Goal: Task Accomplishment & Management: Manage account settings

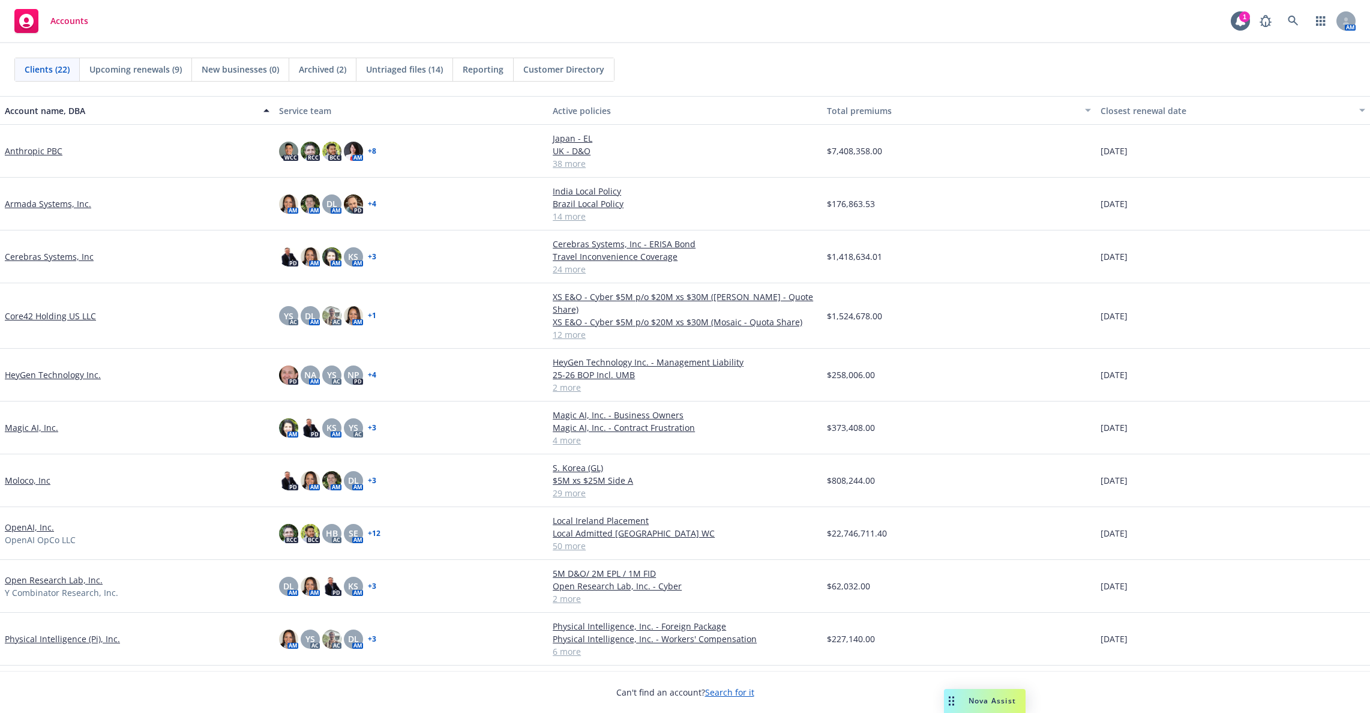
click at [46, 632] on link "Physical Intelligence (Pi), Inc." at bounding box center [62, 638] width 115 height 13
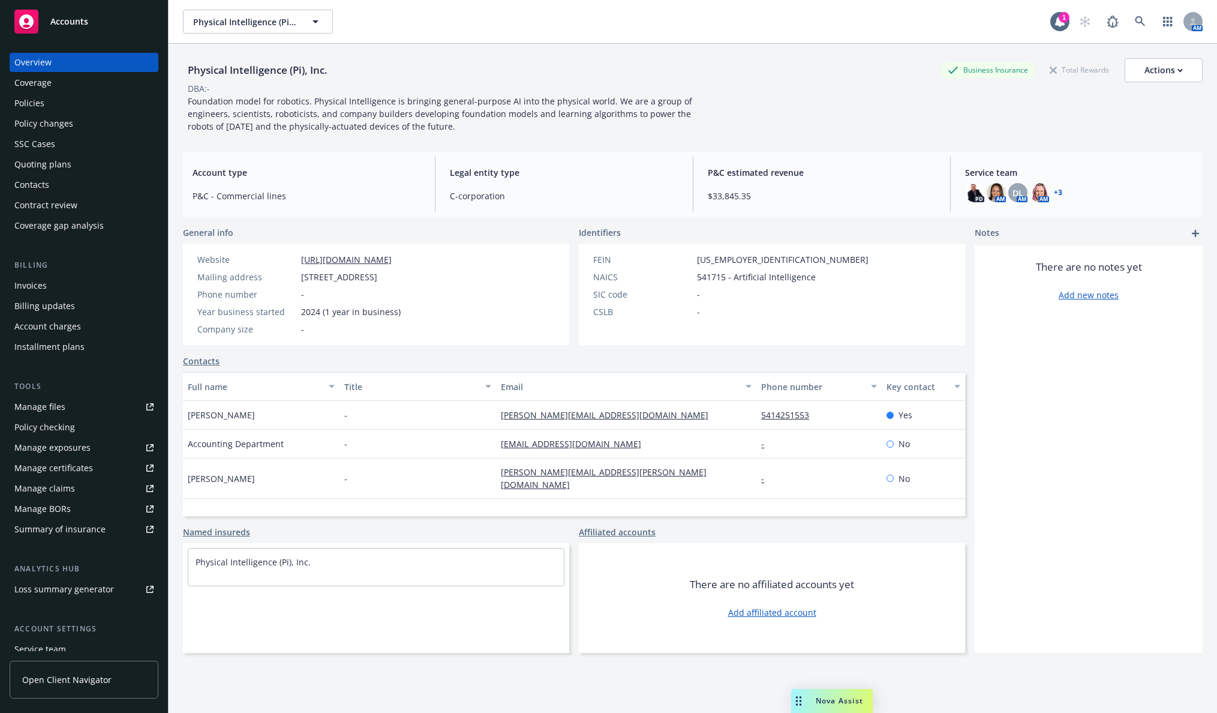
click at [30, 103] on div "Policies" at bounding box center [29, 103] width 30 height 19
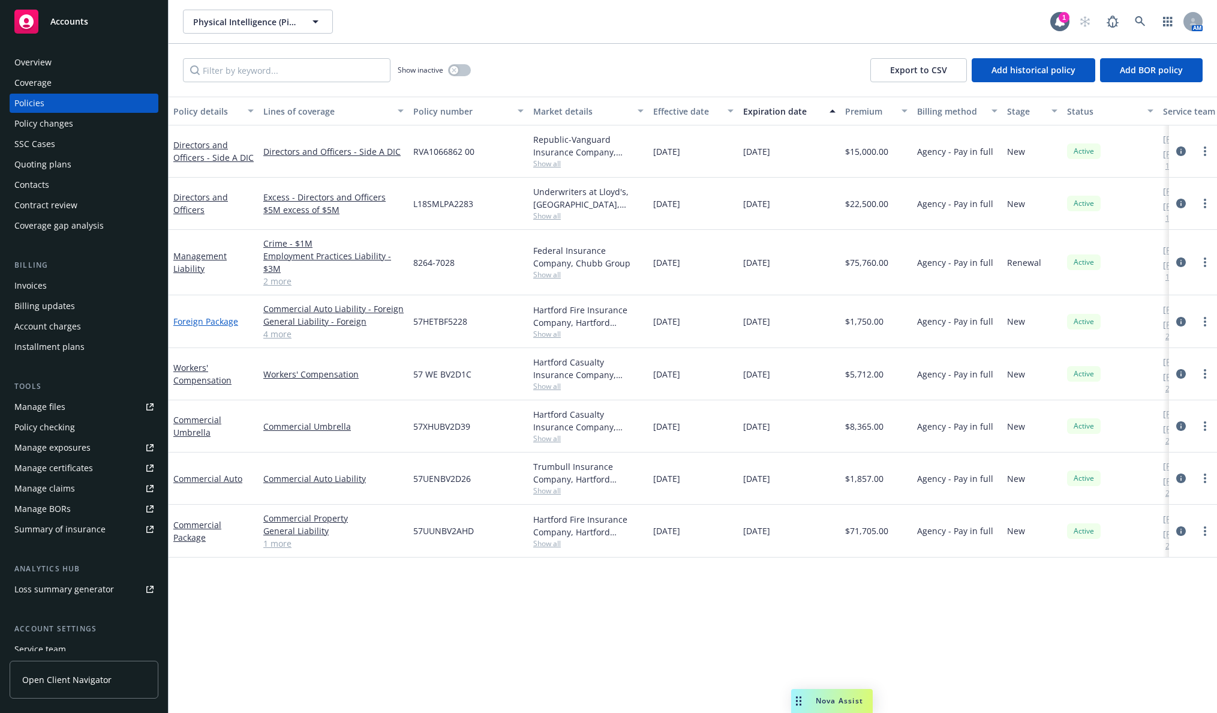
click at [205, 323] on link "Foreign Package" at bounding box center [205, 321] width 65 height 11
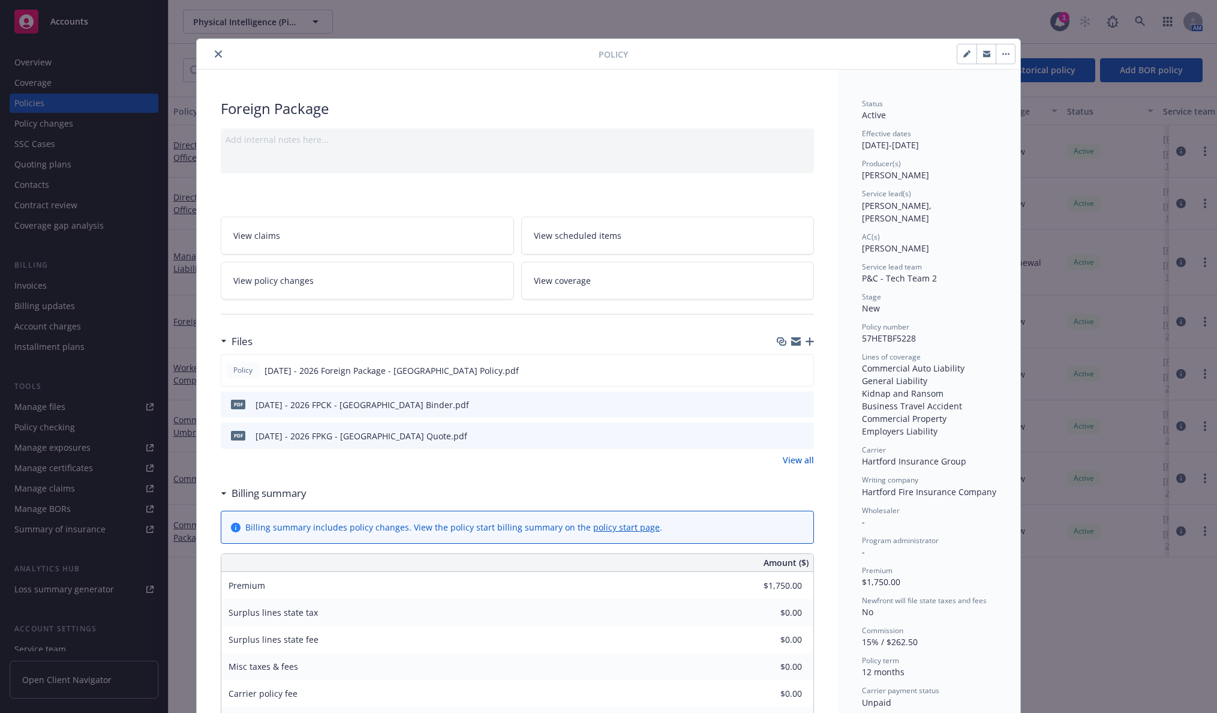
click at [790, 461] on link "View all" at bounding box center [798, 460] width 31 height 13
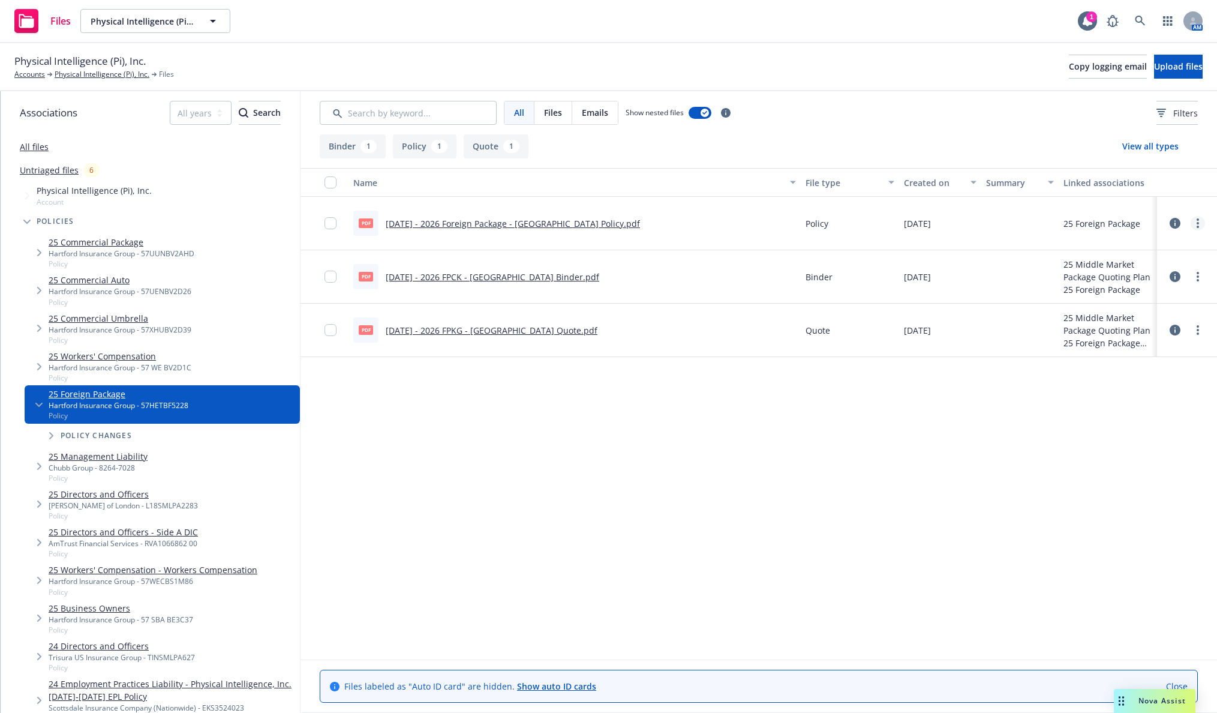
click at [1199, 218] on icon "more" at bounding box center [1198, 223] width 2 height 10
click at [1169, 296] on link "Edit" at bounding box center [1144, 296] width 119 height 24
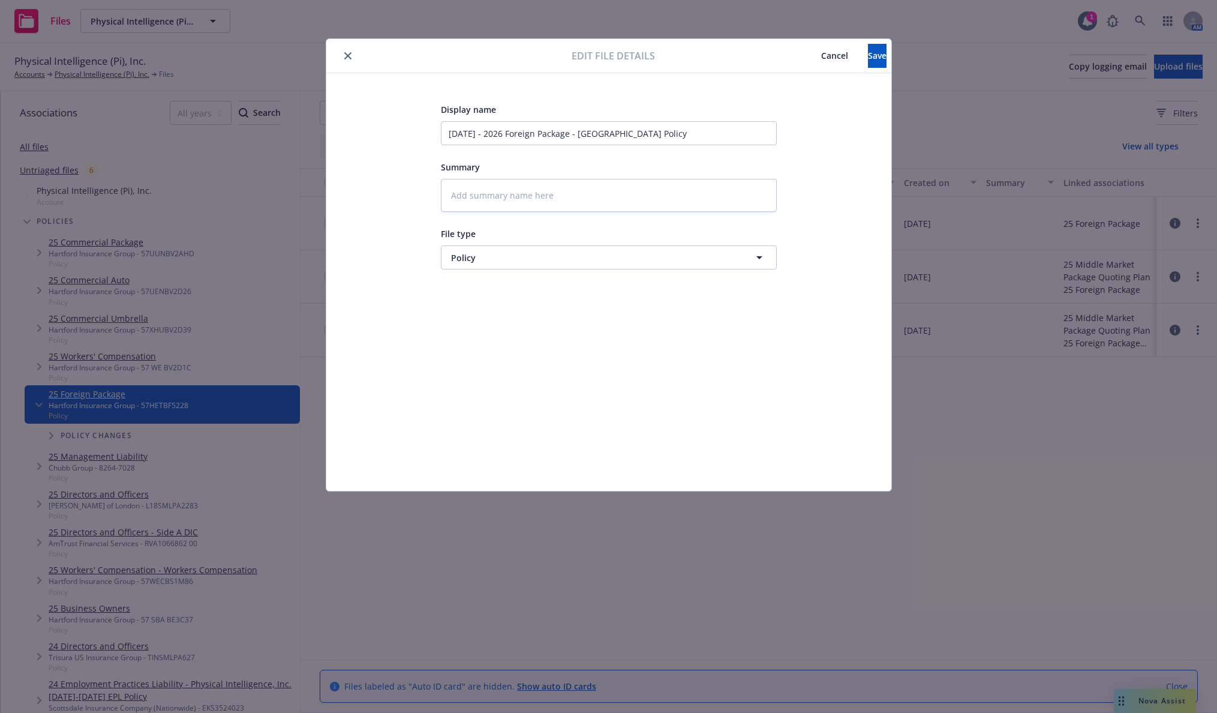
click at [802, 61] on button "Cancel" at bounding box center [835, 56] width 67 height 24
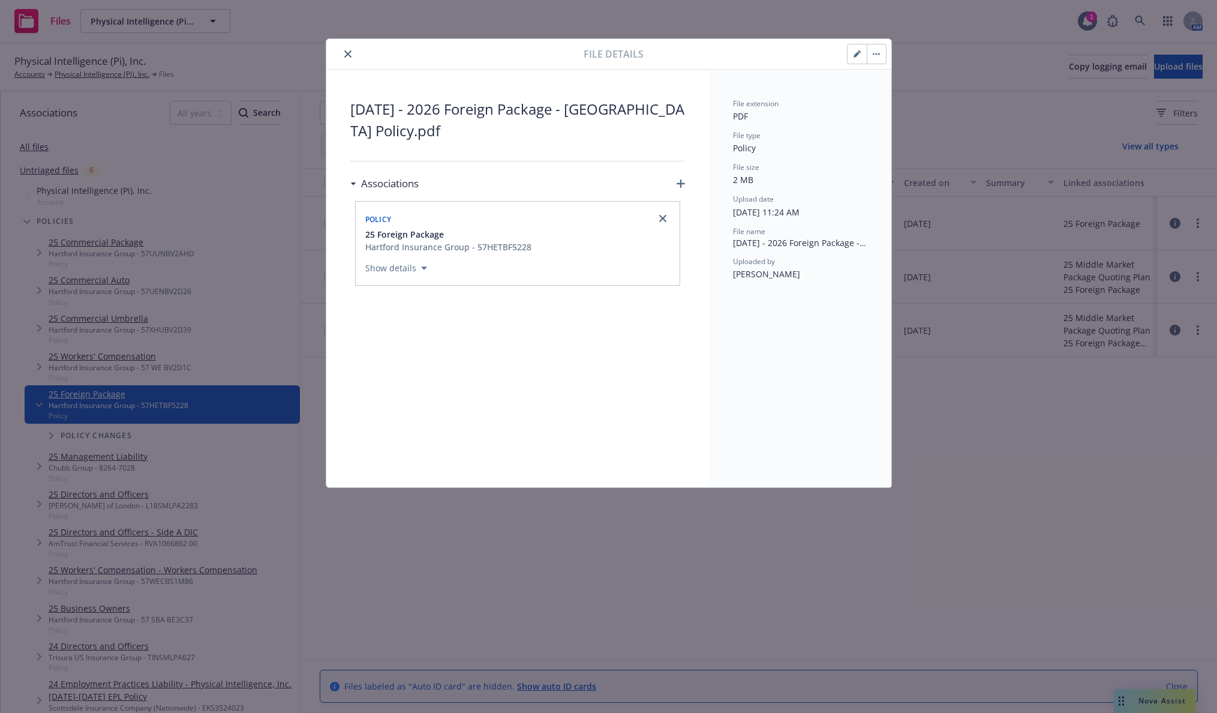
click at [342, 50] on button "close" at bounding box center [348, 54] width 14 height 14
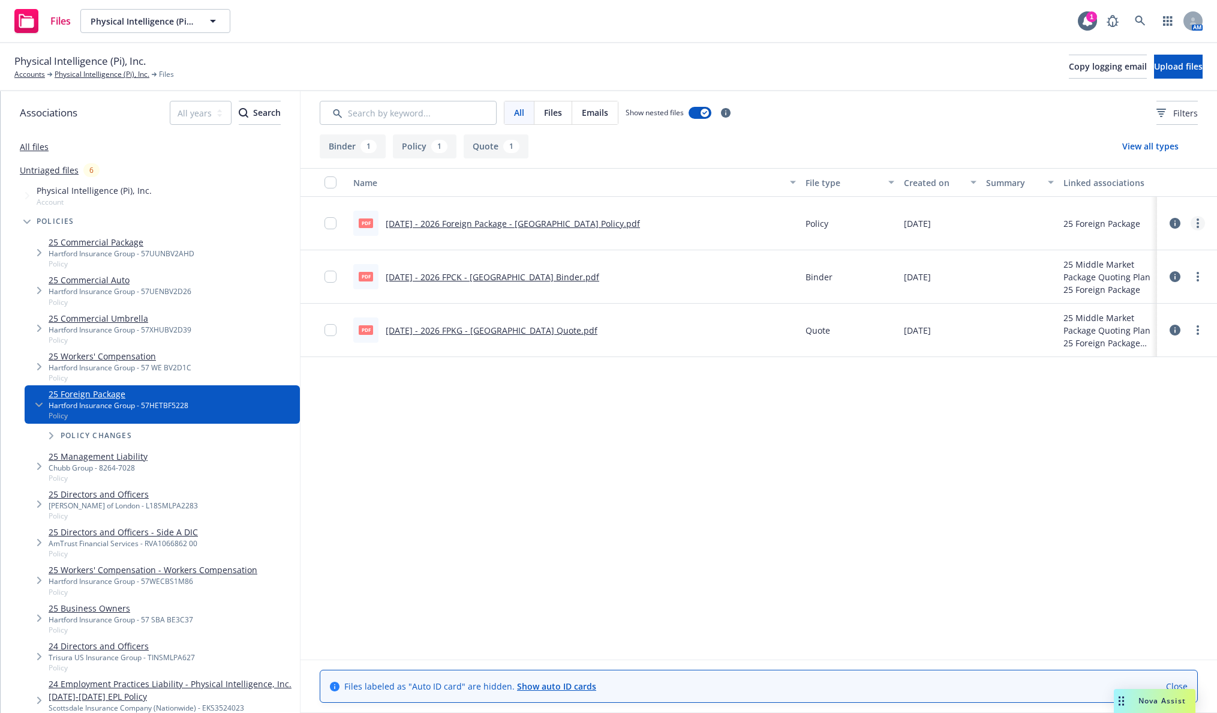
click at [1196, 220] on link "more" at bounding box center [1198, 223] width 14 height 14
click at [1182, 220] on div at bounding box center [1187, 223] width 36 height 24
click at [1175, 222] on icon at bounding box center [1175, 223] width 11 height 11
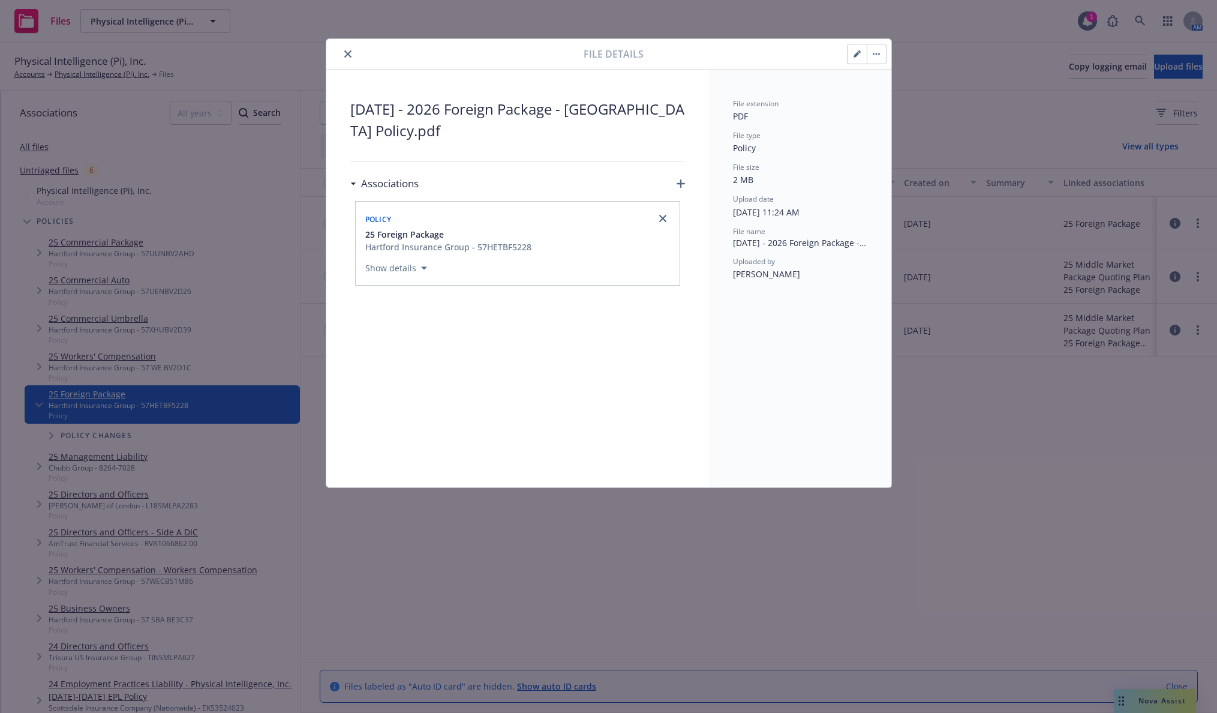
click at [349, 52] on icon "close" at bounding box center [347, 53] width 7 height 7
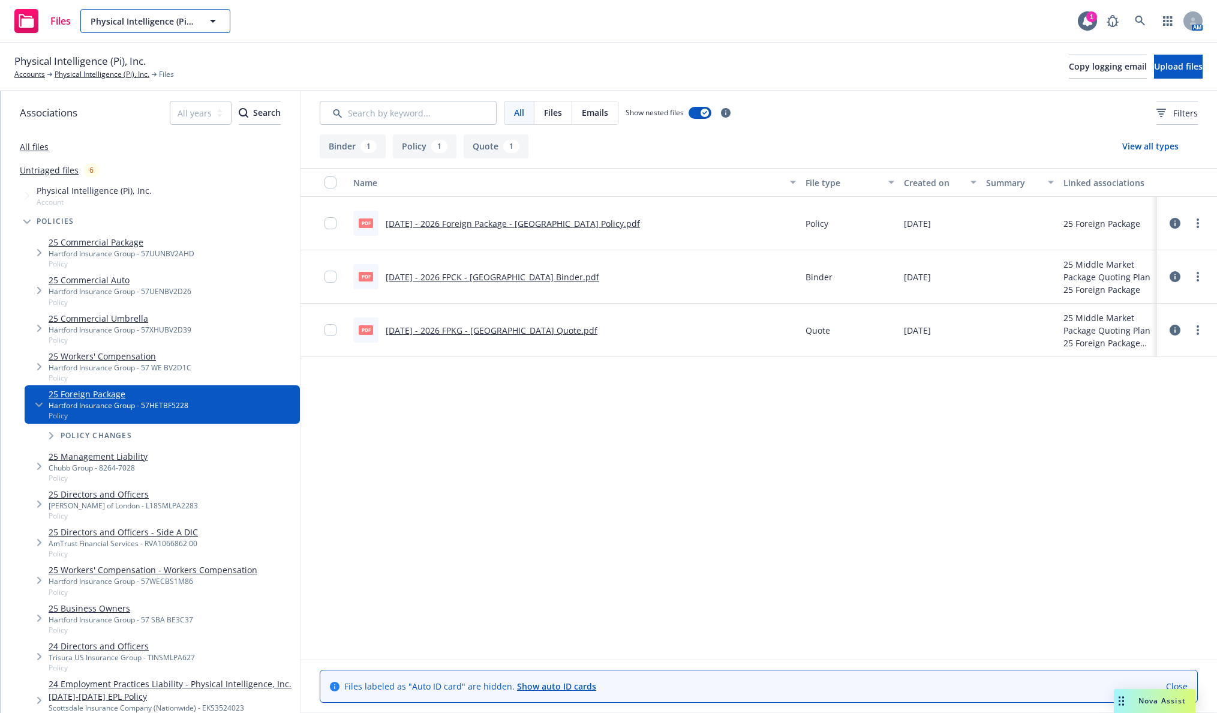
click at [142, 29] on button "Physical Intelligence (Pi), Inc." at bounding box center [155, 21] width 150 height 24
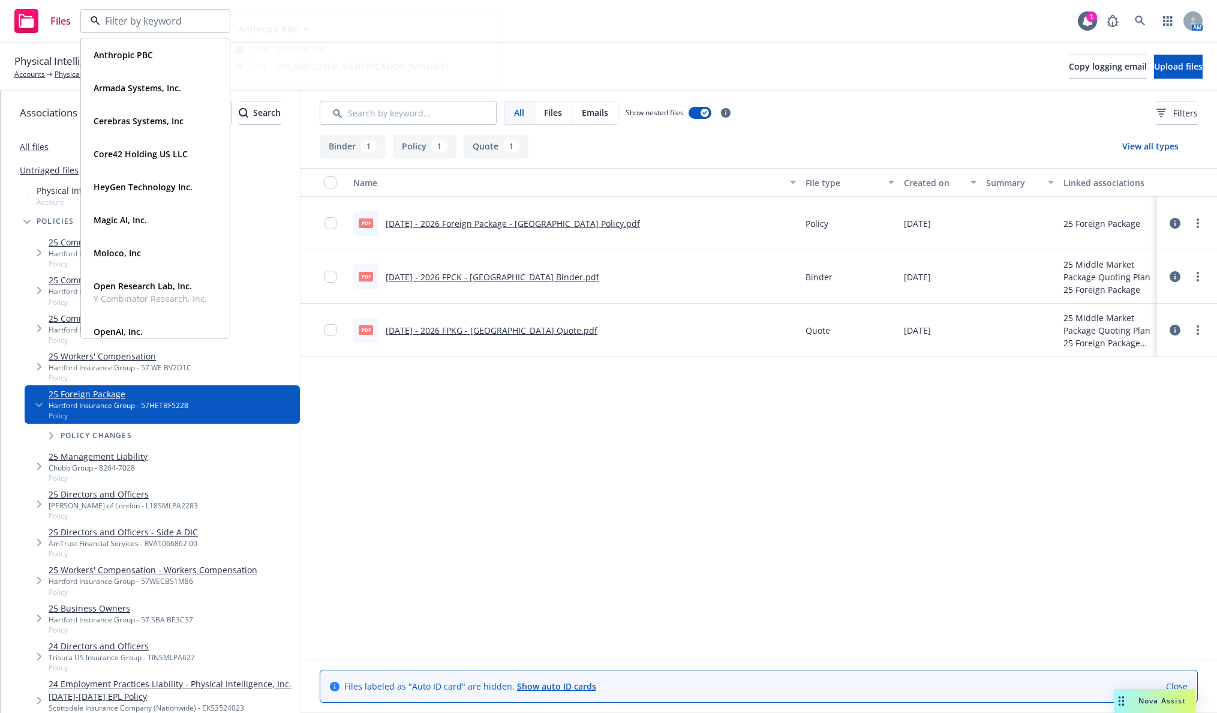
click at [54, 26] on span "Files" at bounding box center [60, 21] width 20 height 10
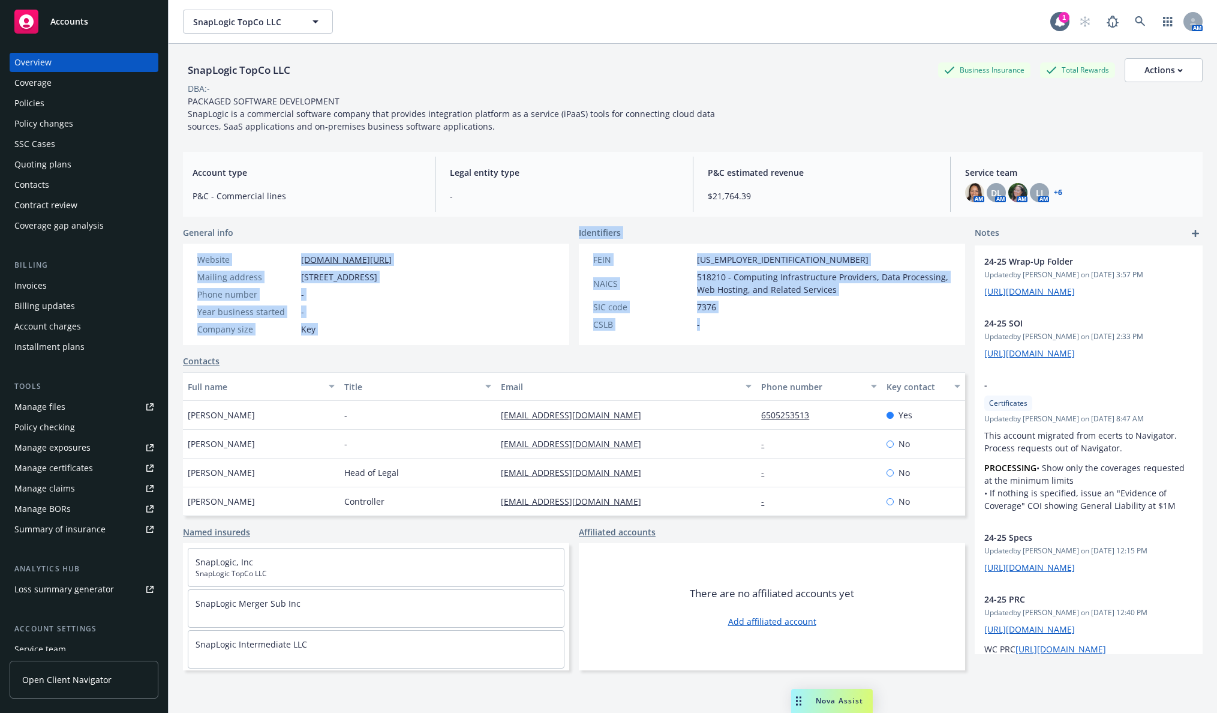
drag, startPoint x: 567, startPoint y: 227, endPoint x: 817, endPoint y: 329, distance: 269.6
click at [817, 329] on div "General info Website www.snaplogic.com/company Mailing address 1825 S Grant Str…" at bounding box center [574, 285] width 782 height 119
click at [817, 329] on div "CSLB -" at bounding box center [772, 324] width 367 height 13
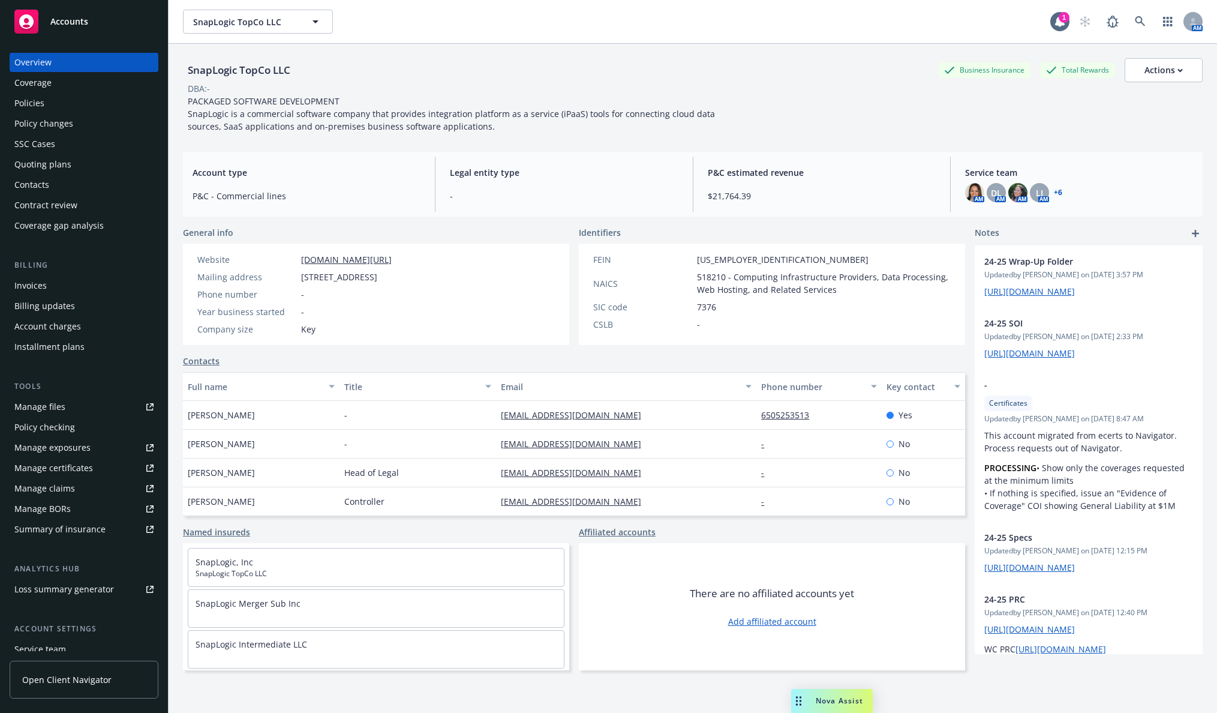
click at [80, 101] on div "Policies" at bounding box center [83, 103] width 139 height 19
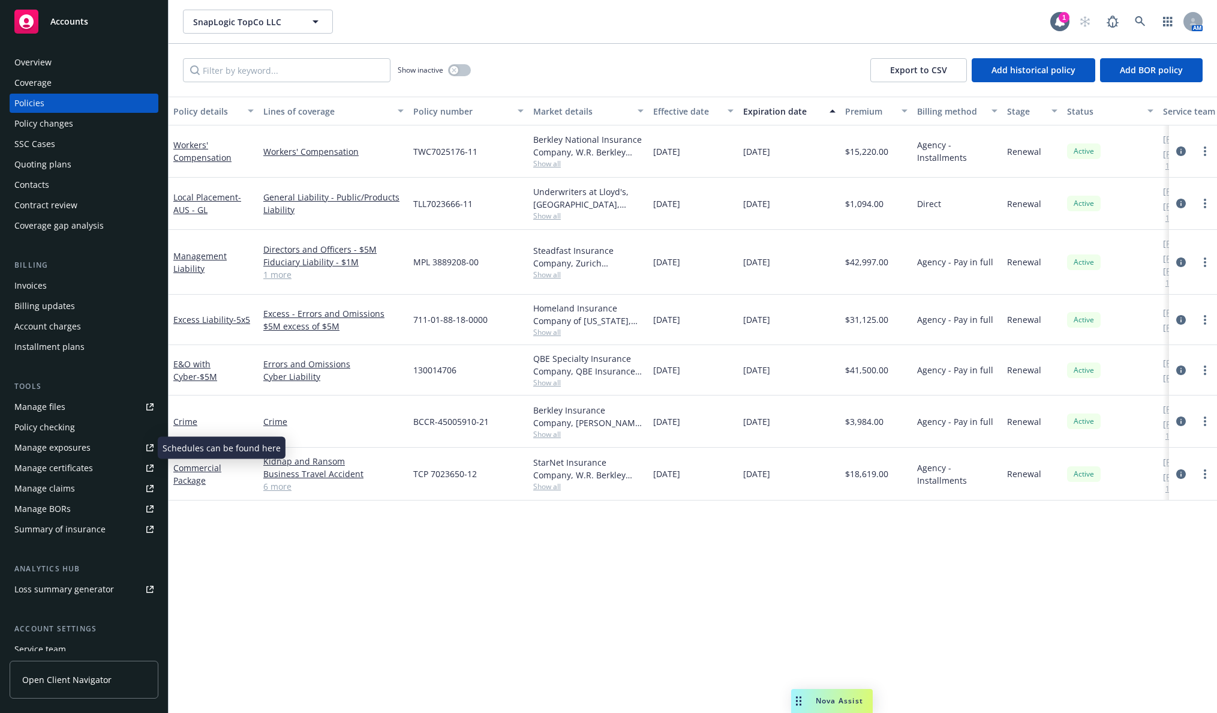
click at [98, 445] on link "Manage exposures" at bounding box center [84, 447] width 149 height 19
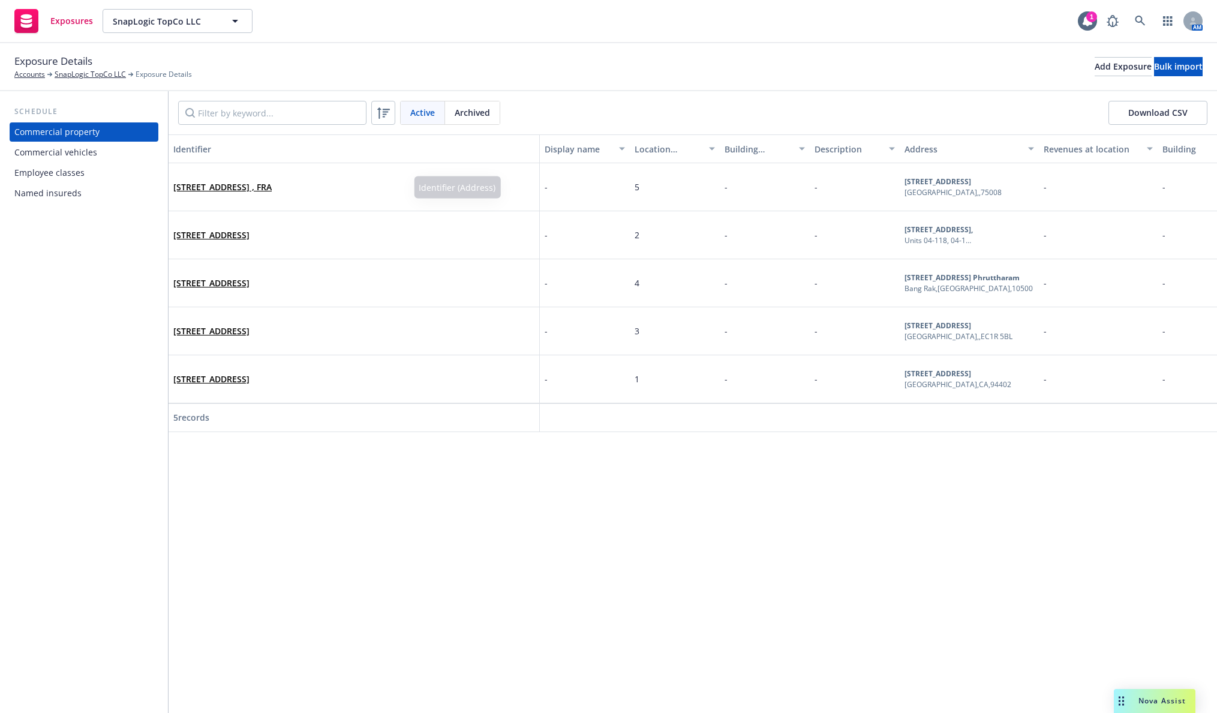
click at [40, 181] on div "Employee classes" at bounding box center [49, 172] width 70 height 19
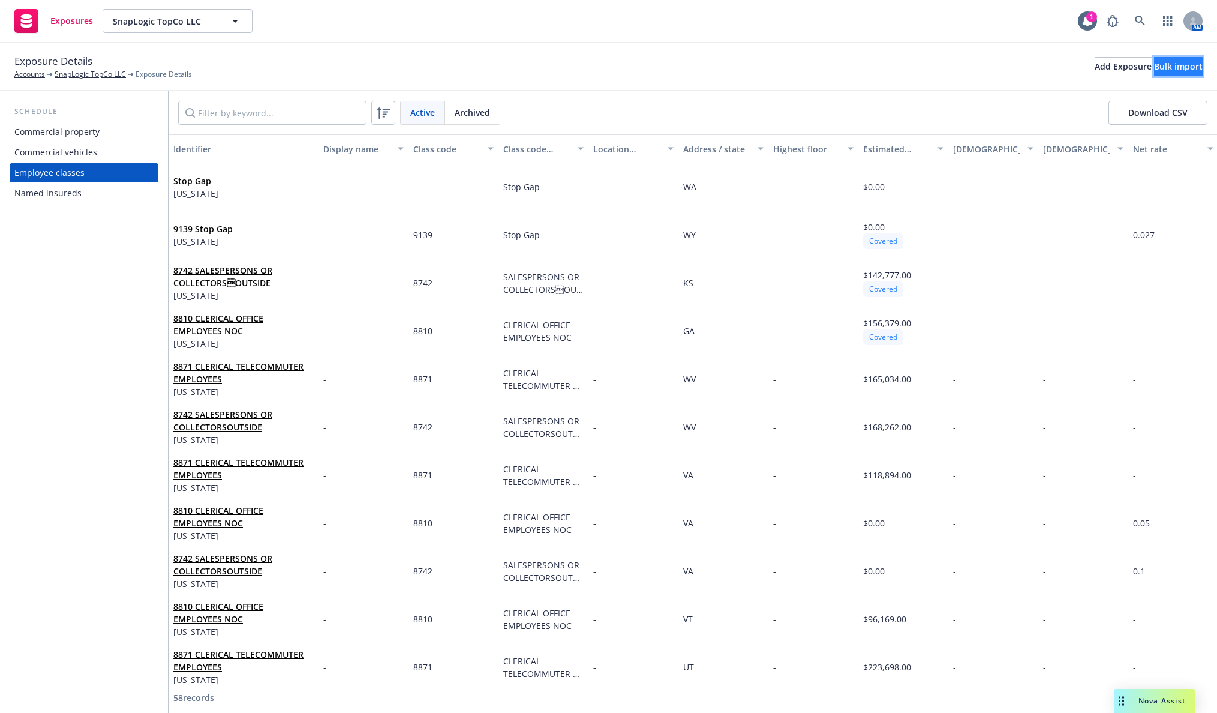
click at [1154, 73] on button "Bulk import" at bounding box center [1178, 66] width 49 height 19
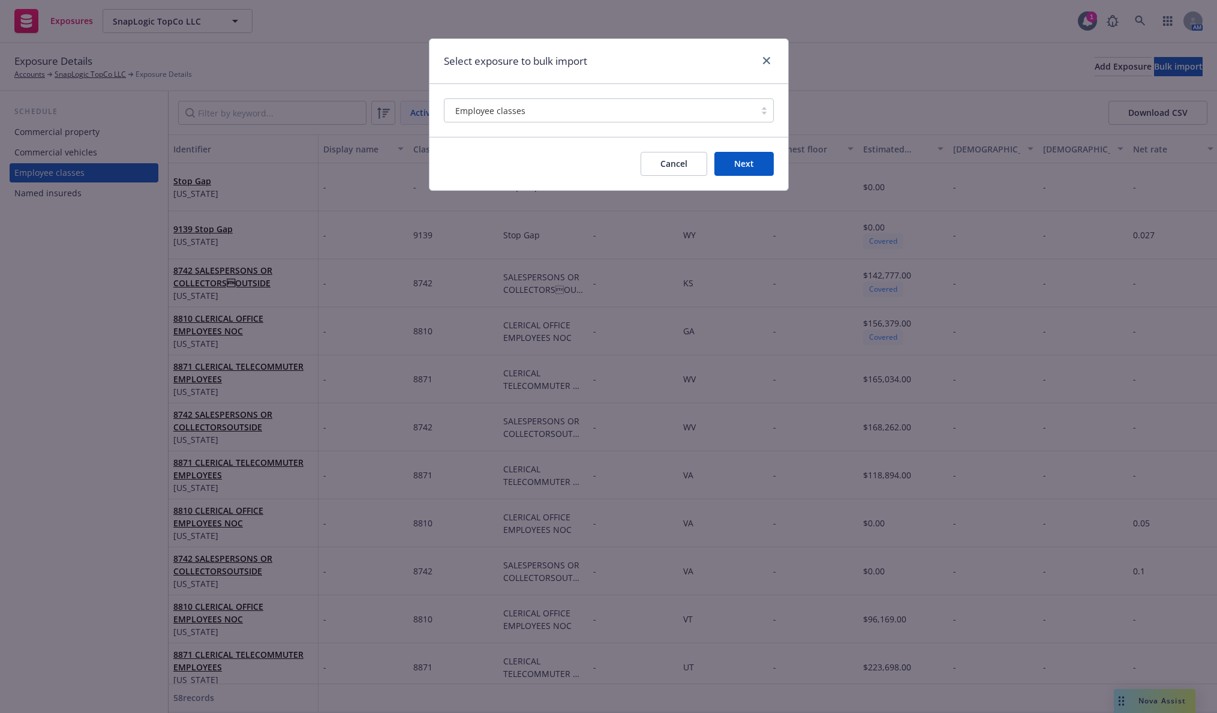
click at [744, 163] on button "Next" at bounding box center [744, 164] width 59 height 24
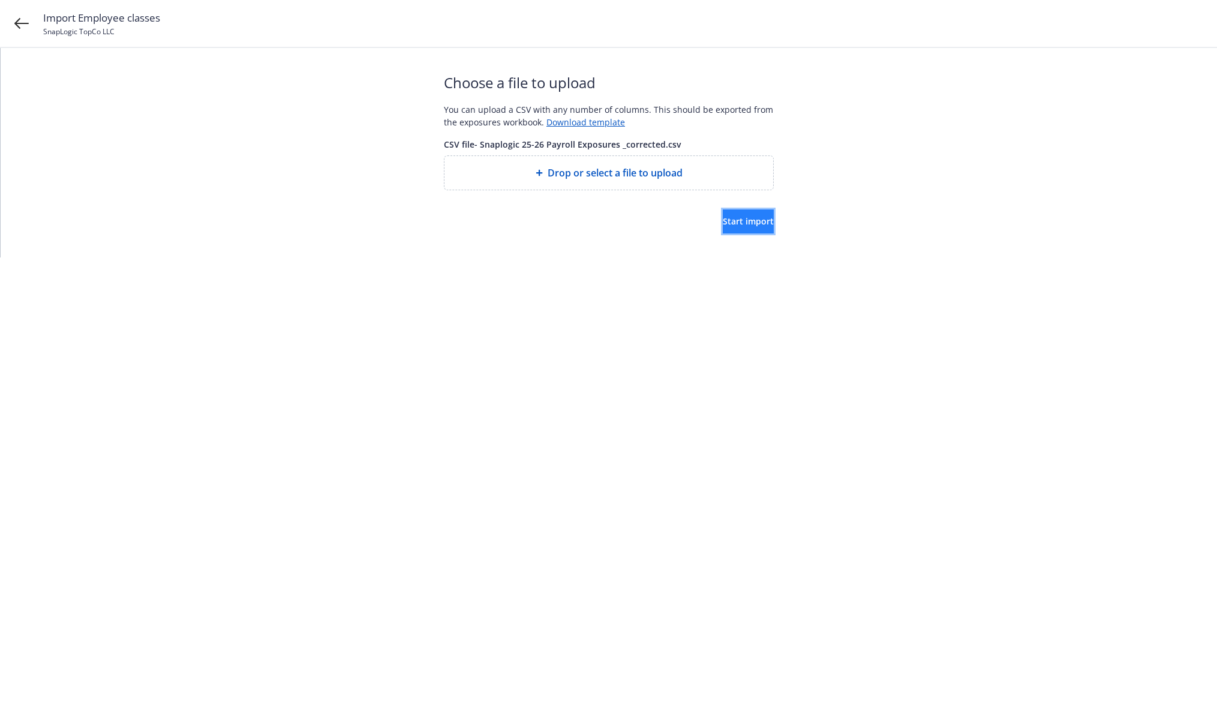
click at [723, 215] on button "Start import" at bounding box center [748, 221] width 51 height 24
click at [773, 221] on button "Start import" at bounding box center [748, 221] width 51 height 24
click at [683, 219] on div "Start import" at bounding box center [609, 221] width 330 height 24
click at [730, 224] on span "Start import" at bounding box center [748, 220] width 51 height 11
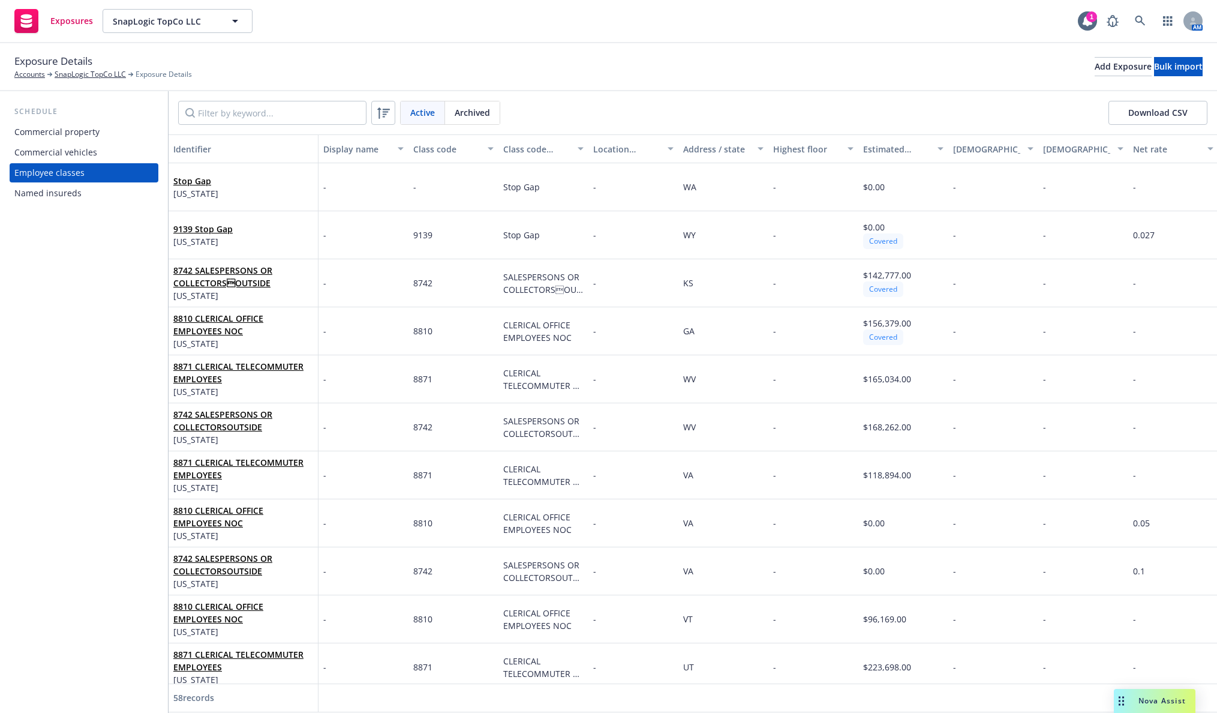
click at [127, 168] on div "Employee classes" at bounding box center [83, 172] width 139 height 19
click at [1182, 60] on div "Bulk import" at bounding box center [1178, 67] width 49 height 18
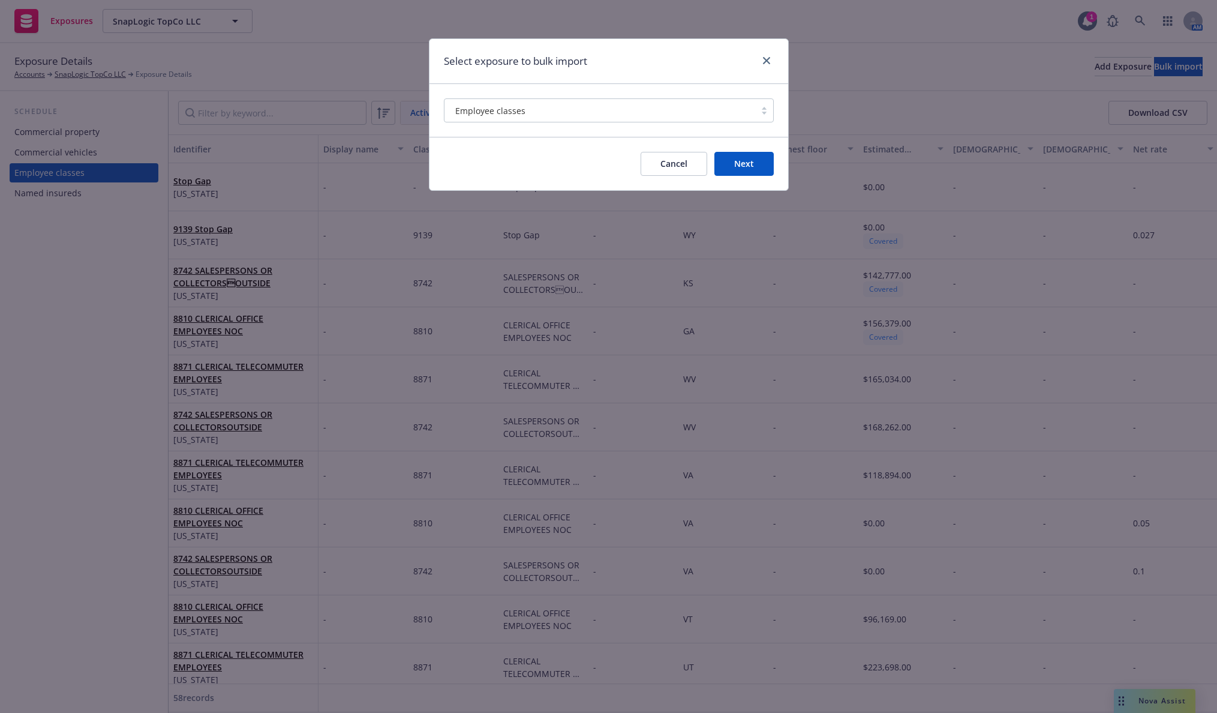
click at [730, 153] on button "Next" at bounding box center [744, 164] width 59 height 24
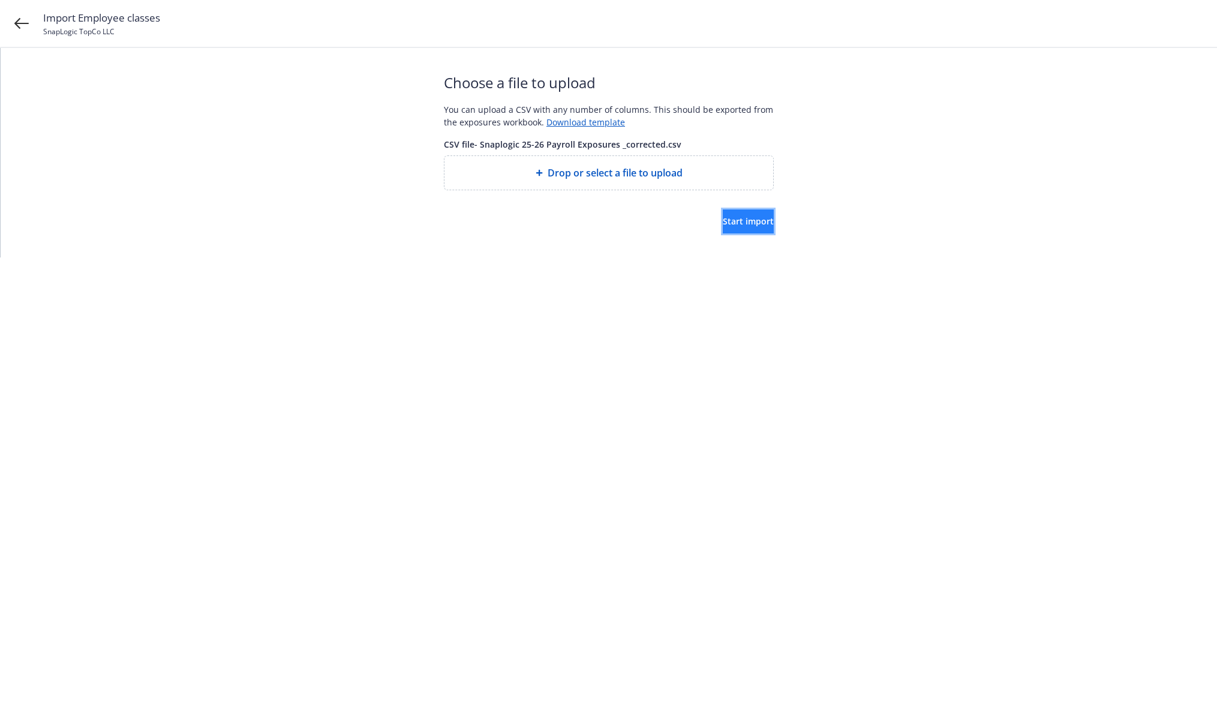
click at [767, 227] on button "Start import" at bounding box center [748, 221] width 51 height 24
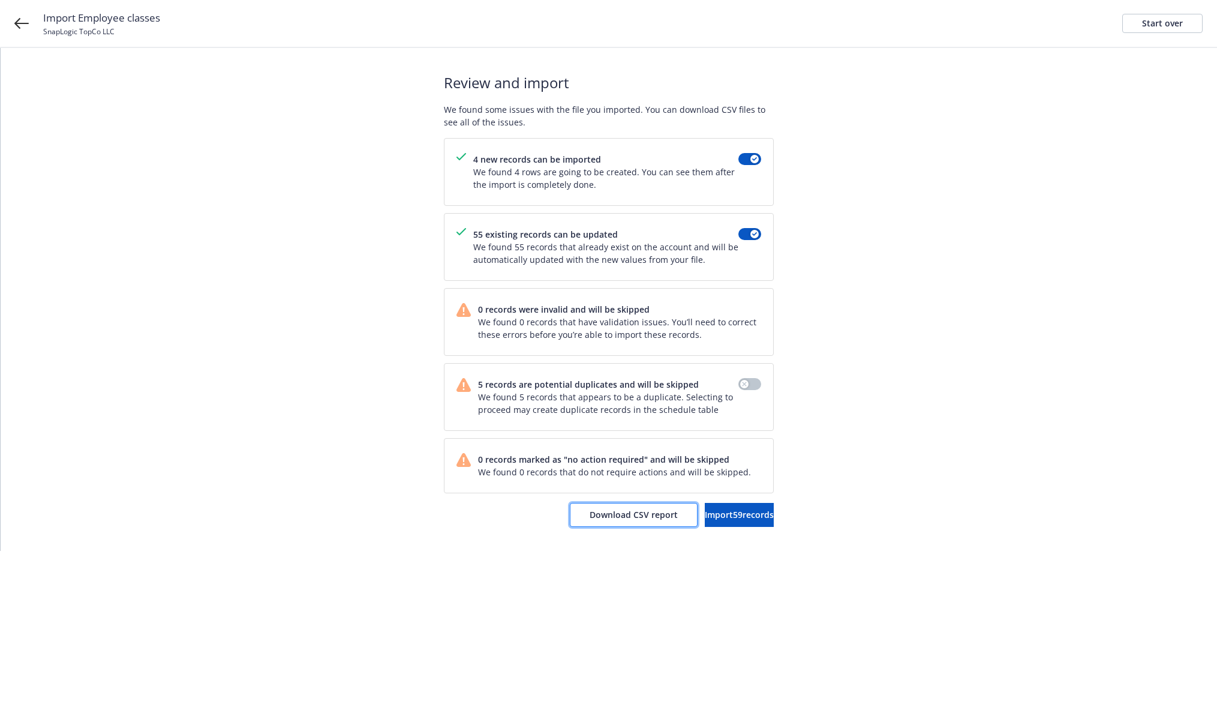
click at [618, 518] on span "Download CSV report" at bounding box center [634, 514] width 88 height 11
click at [280, 335] on div "Review and import We found some issues with the file you imported. You can down…" at bounding box center [609, 299] width 1217 height 503
click at [727, 514] on span "Import 59 records" at bounding box center [739, 514] width 69 height 11
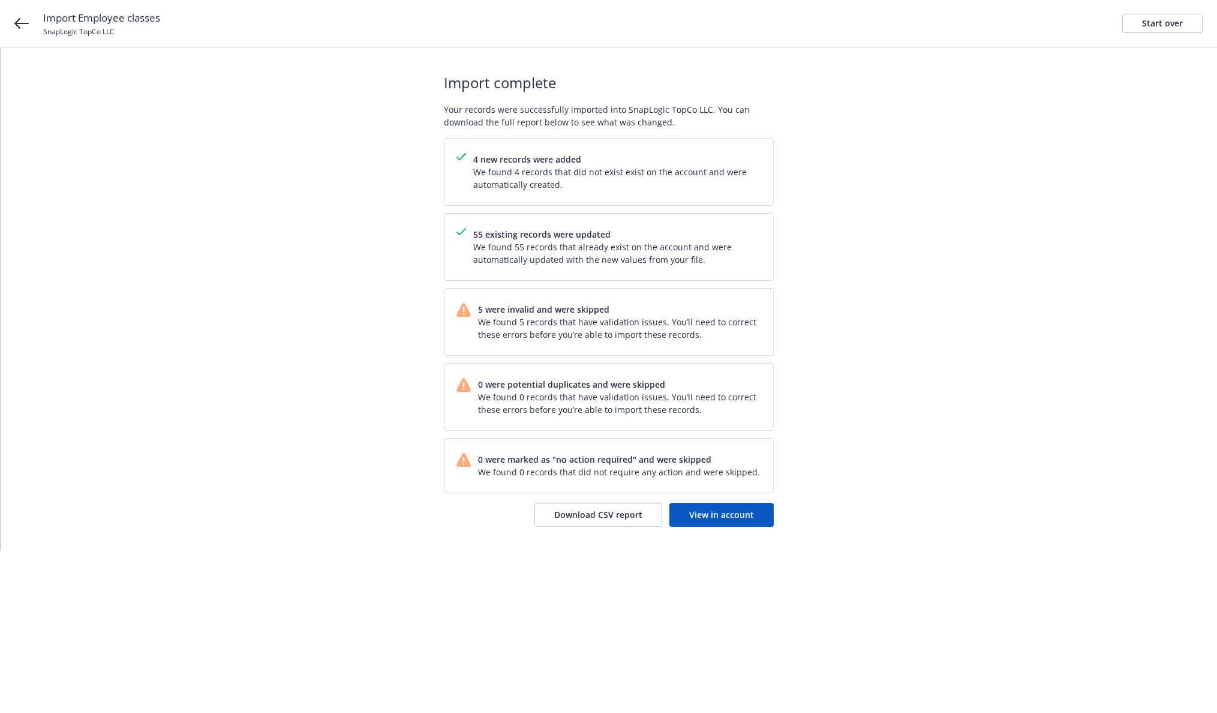
click at [217, 232] on div "Import complete Your records were successfully imported into SnapLogic TopCo LL…" at bounding box center [609, 299] width 1217 height 503
click at [729, 524] on link "View in account" at bounding box center [722, 515] width 104 height 24
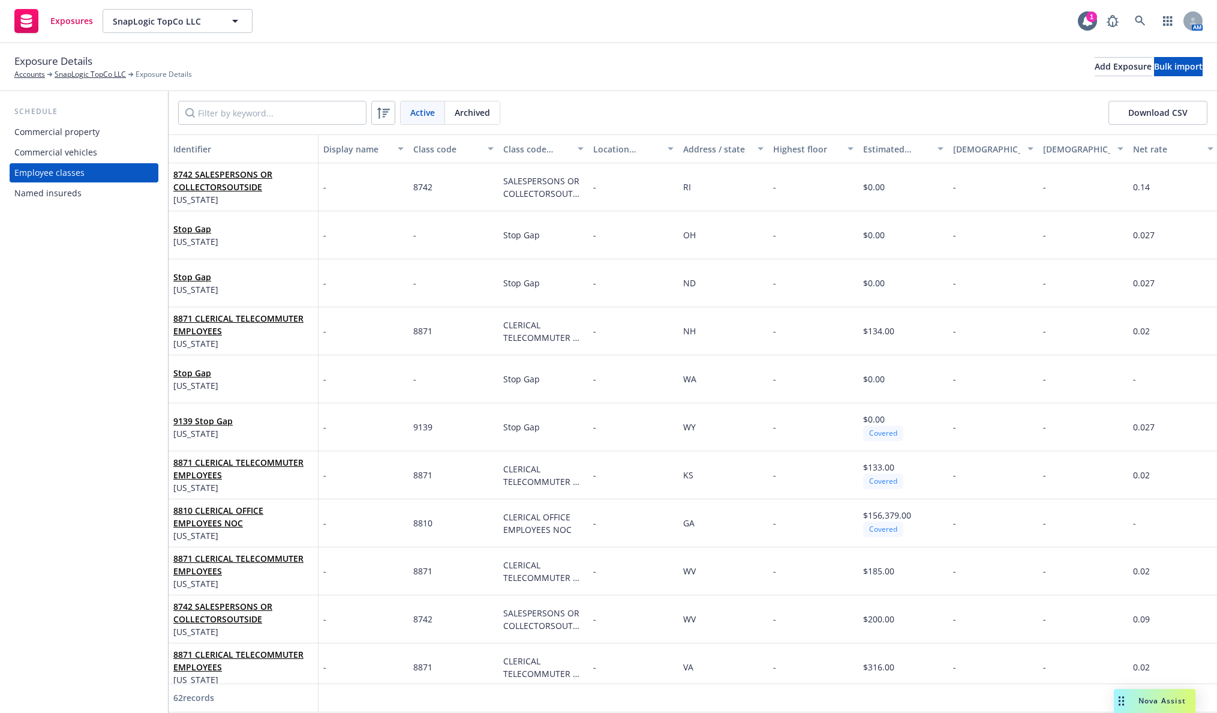
click at [696, 150] on div "Address / state" at bounding box center [716, 149] width 67 height 13
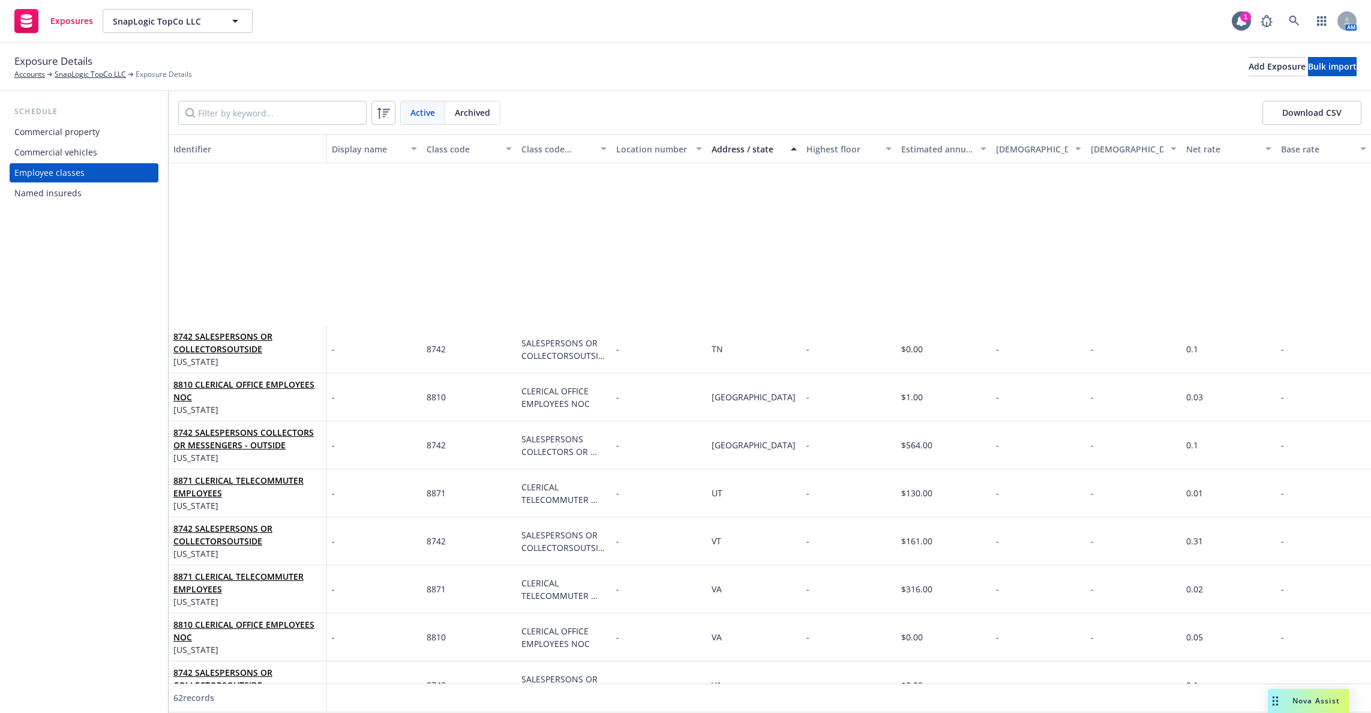
scroll to position [2456, 0]
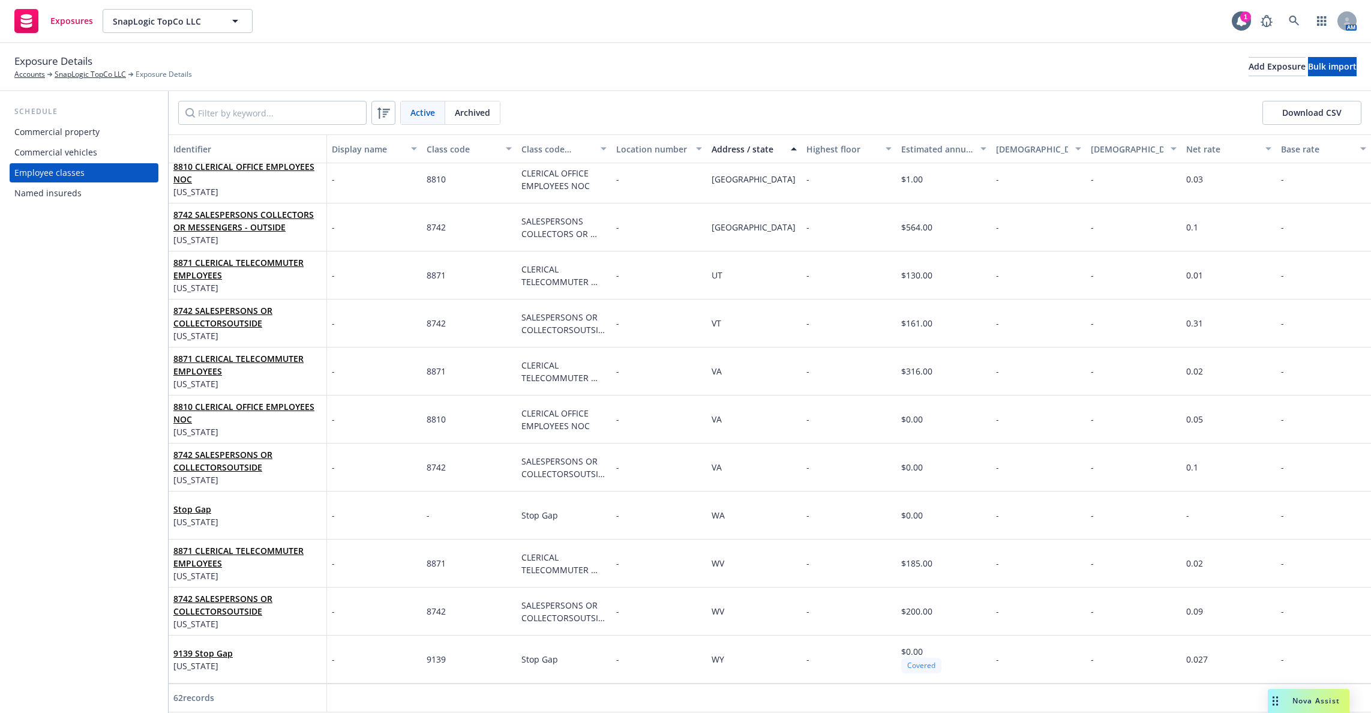
click at [984, 94] on div "Active Archived Download CSV" at bounding box center [770, 112] width 1202 height 43
click at [750, 99] on div "Active Archived Download CSV" at bounding box center [770, 112] width 1202 height 43
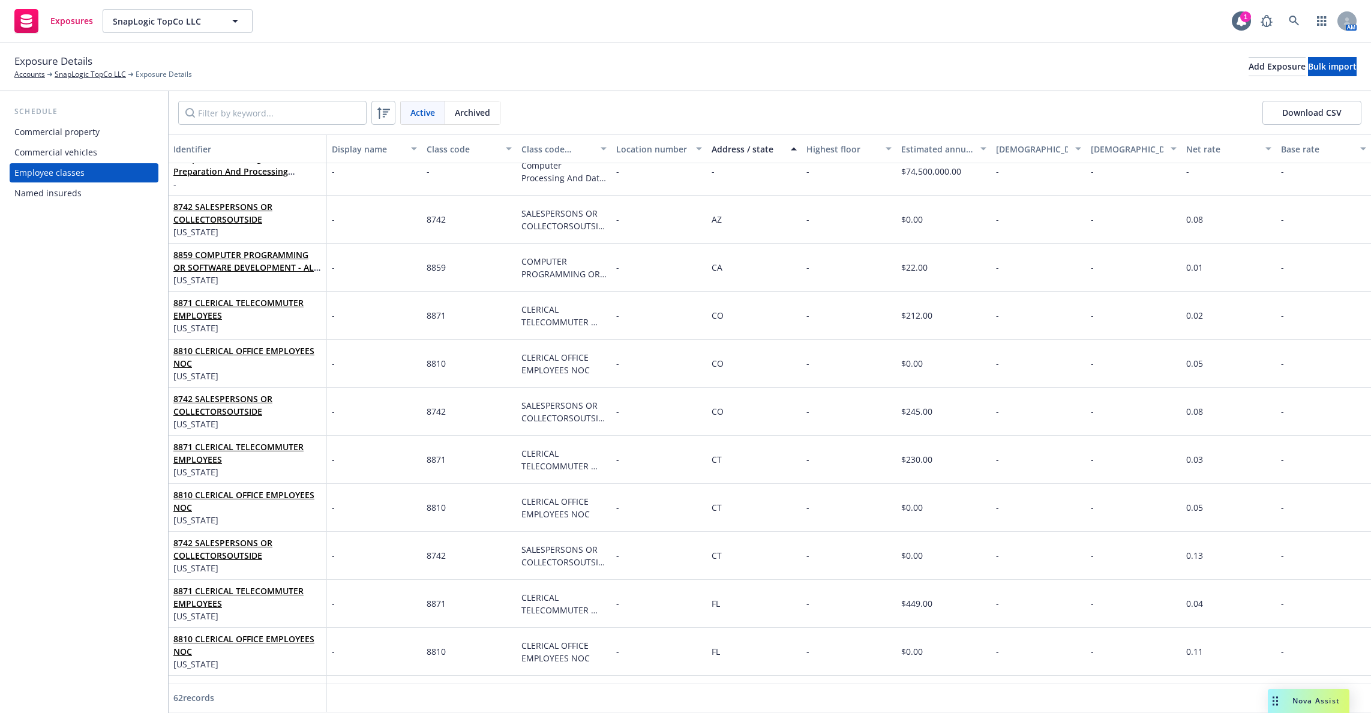
scroll to position [0, 0]
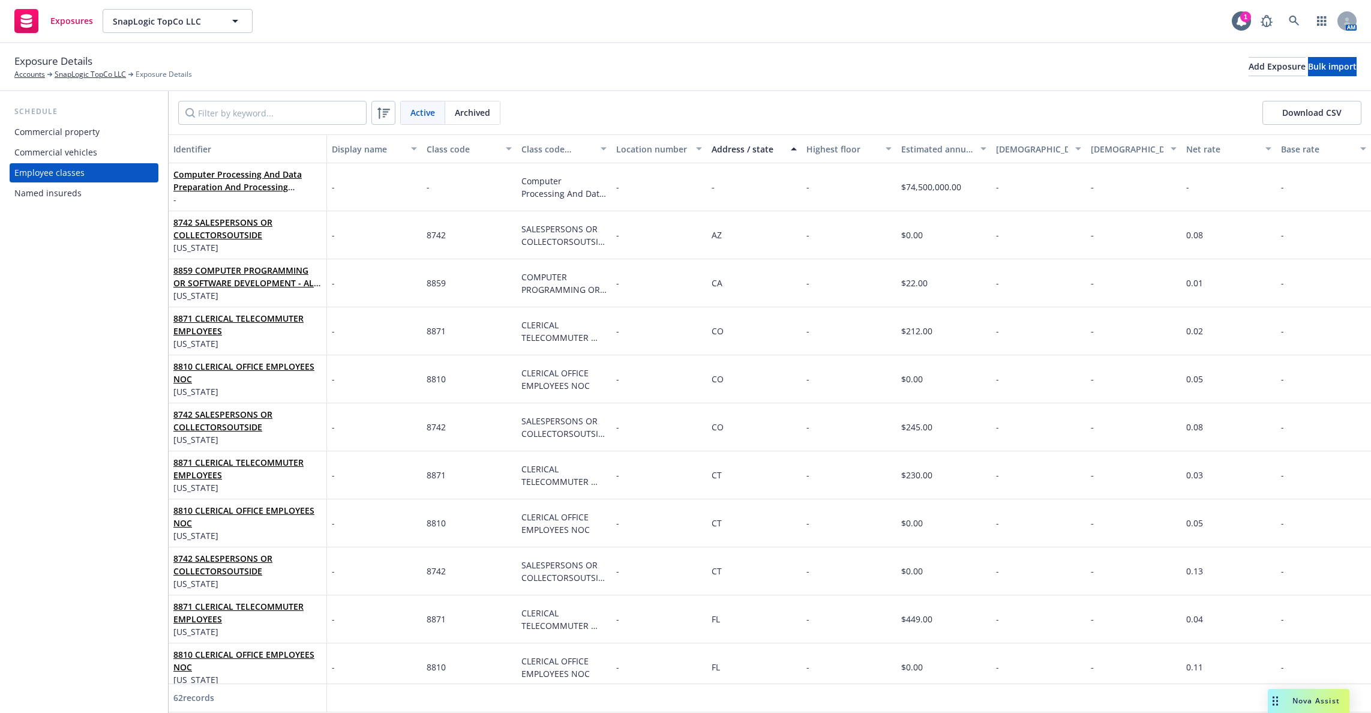
click at [955, 75] on div "Exposure Details Accounts SnapLogic TopCo LLC Exposure Details Add Exposure Bul…" at bounding box center [685, 66] width 1342 height 26
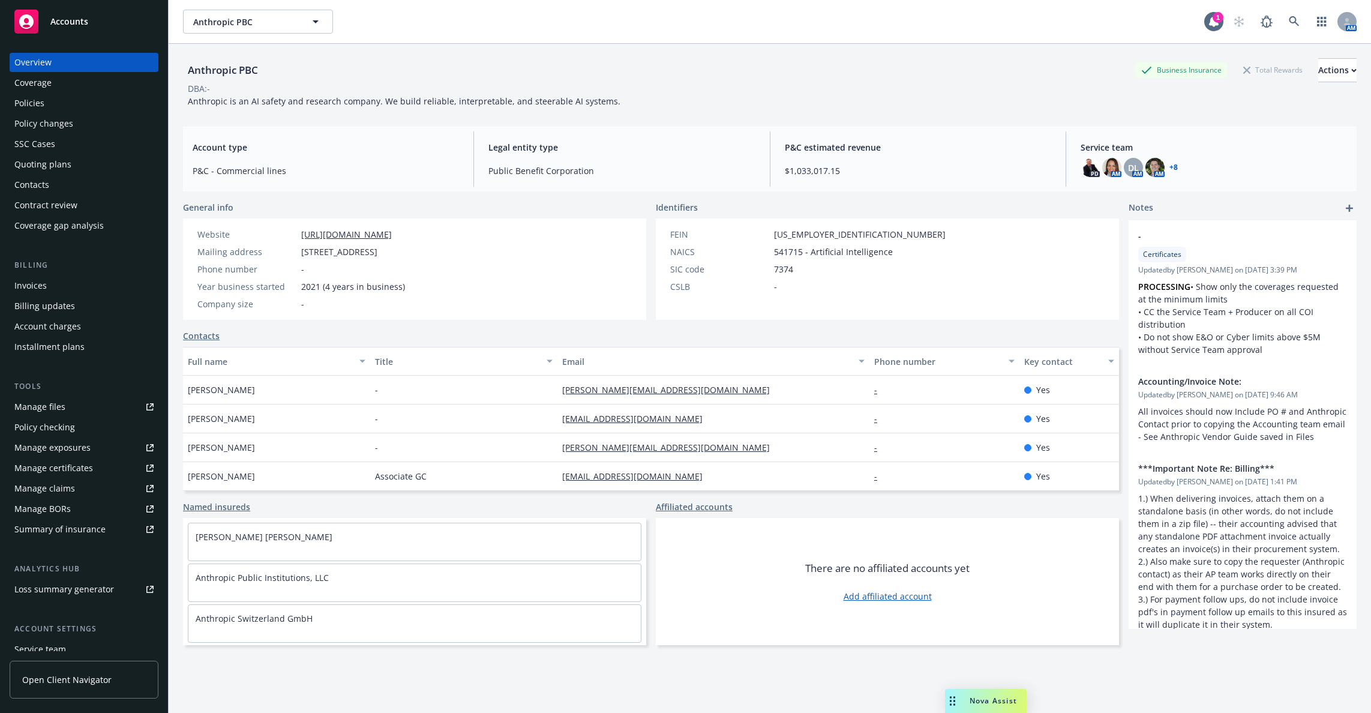
click at [93, 298] on div "Billing updates" at bounding box center [83, 305] width 139 height 19
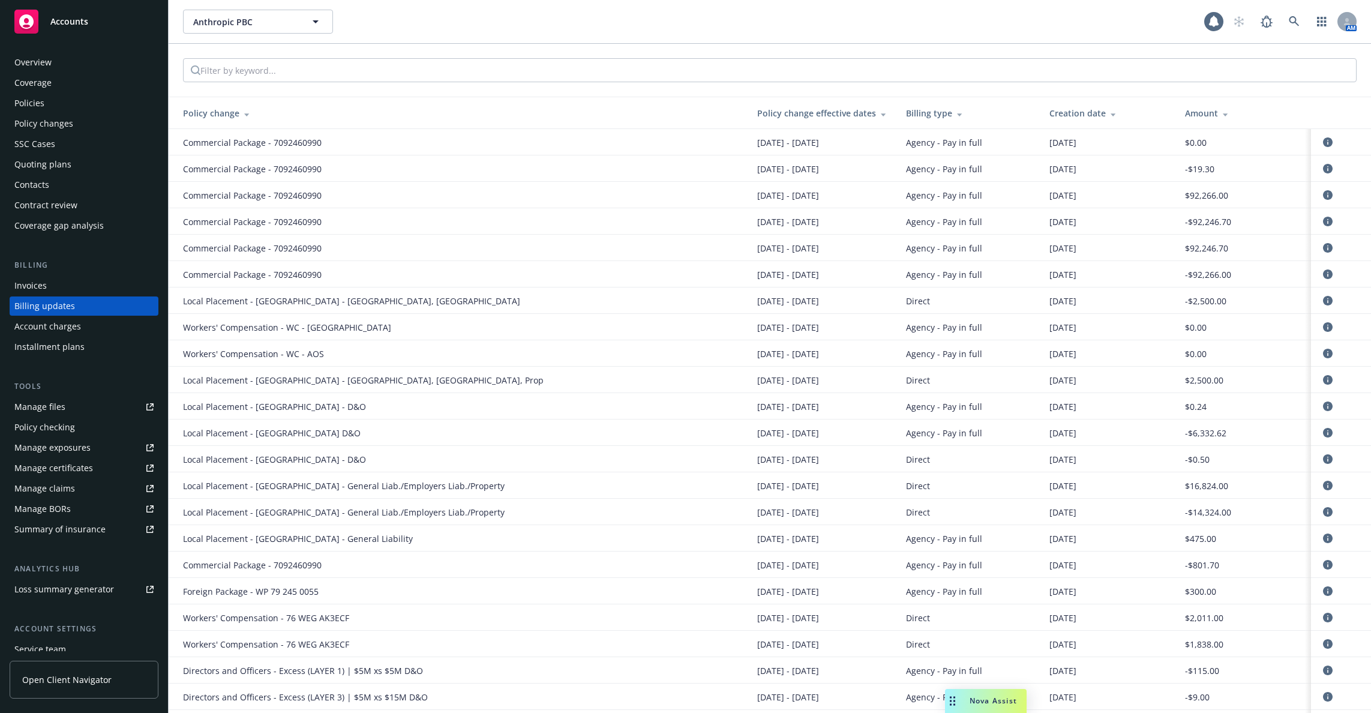
click at [94, 287] on div "Invoices" at bounding box center [83, 285] width 139 height 19
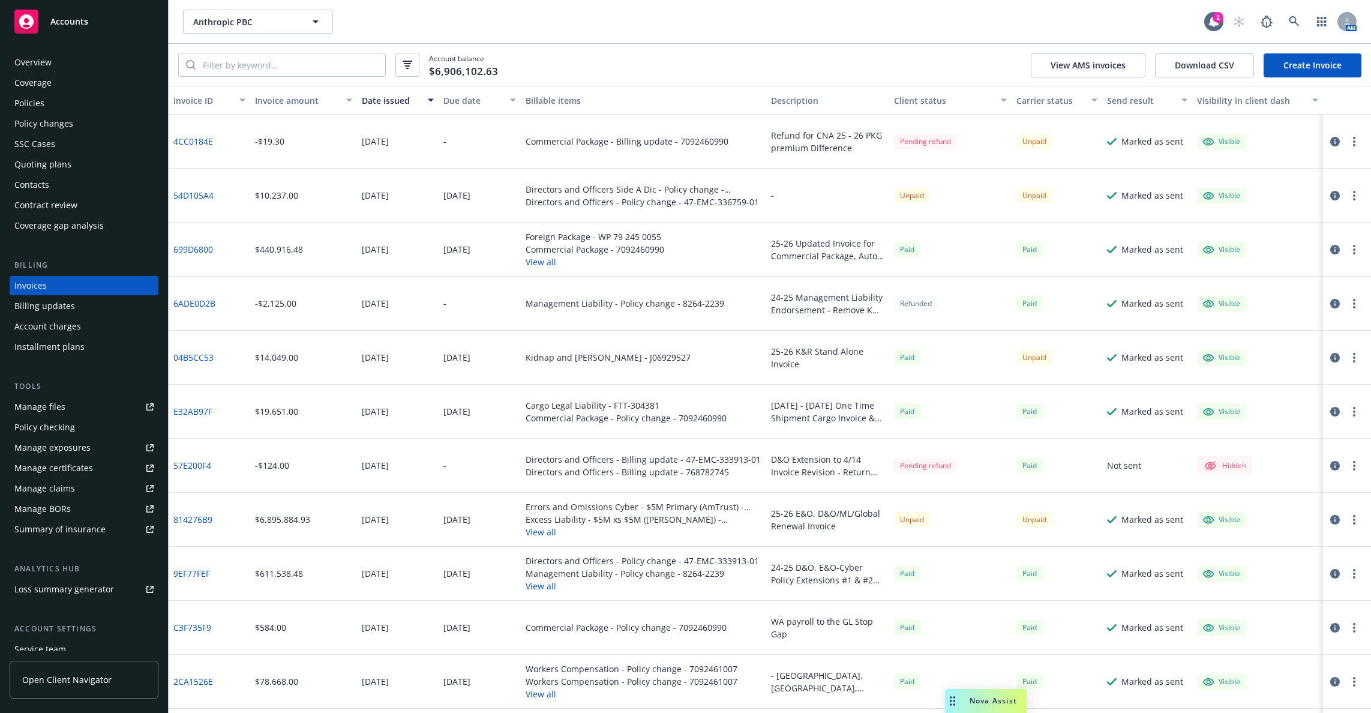
click at [210, 518] on link "814276B9" at bounding box center [192, 519] width 39 height 13
